Goal: Find specific page/section: Find specific page/section

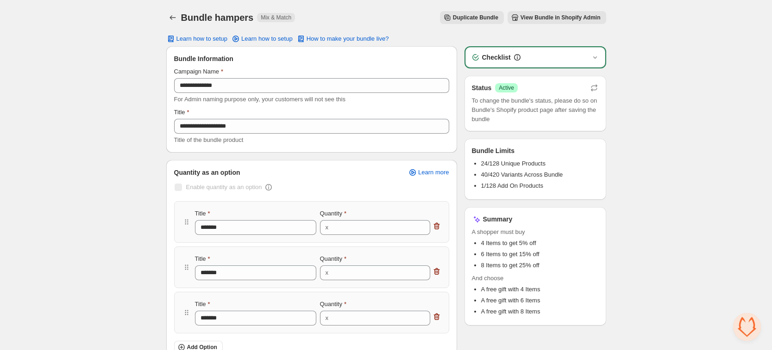
click at [175, 10] on div "Bundle hampers. This page is ready Bundle hampers Mix & Match Duplicate Bundle …" at bounding box center [386, 17] width 440 height 35
click at [171, 19] on icon "Back" at bounding box center [172, 17] width 9 height 9
